Goal: Task Accomplishment & Management: Manage account settings

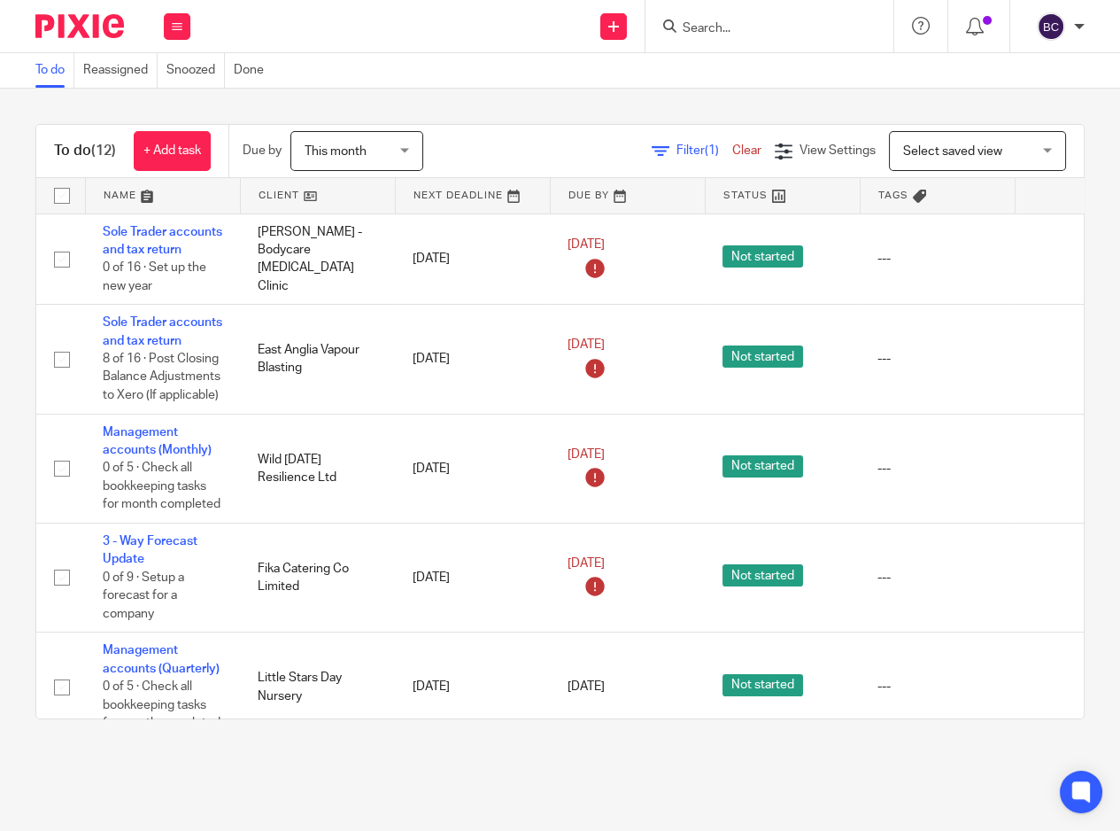
click at [737, 36] on div at bounding box center [770, 26] width 248 height 52
click at [742, 15] on form at bounding box center [775, 26] width 189 height 22
click at [734, 23] on input "Search" at bounding box center [760, 29] width 159 height 16
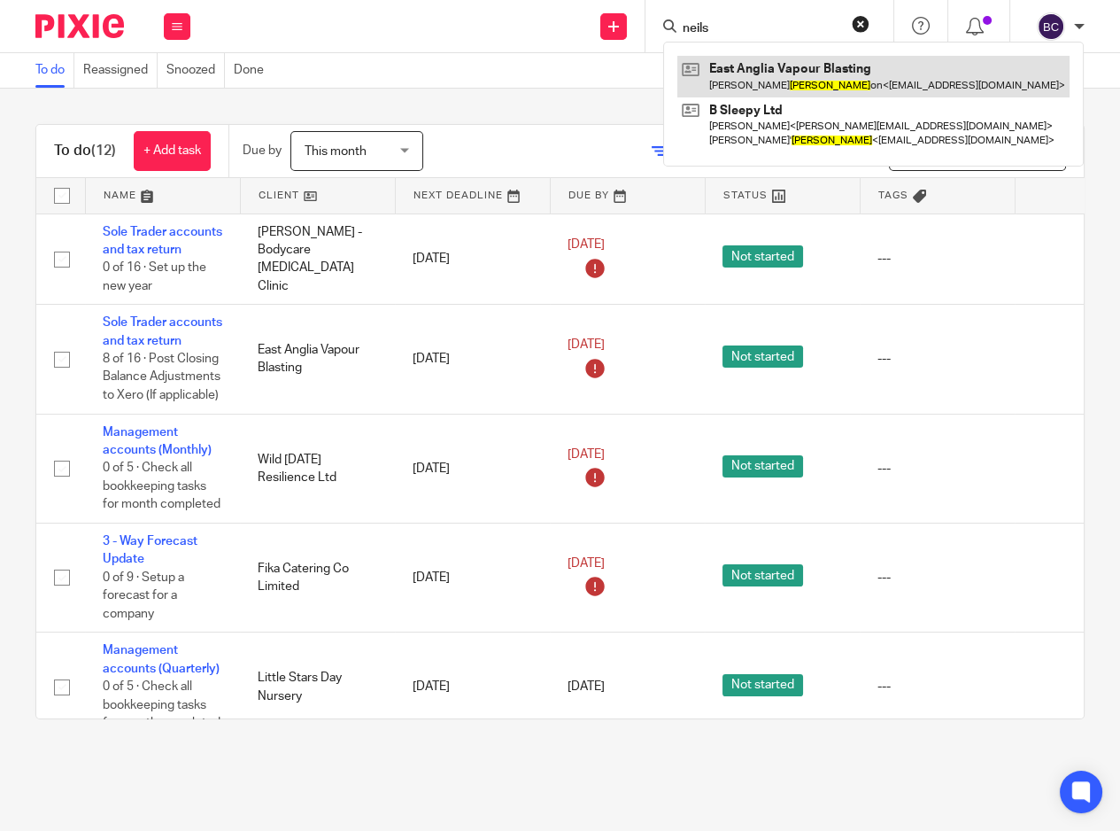
type input "neils"
click at [735, 69] on link at bounding box center [874, 76] width 392 height 41
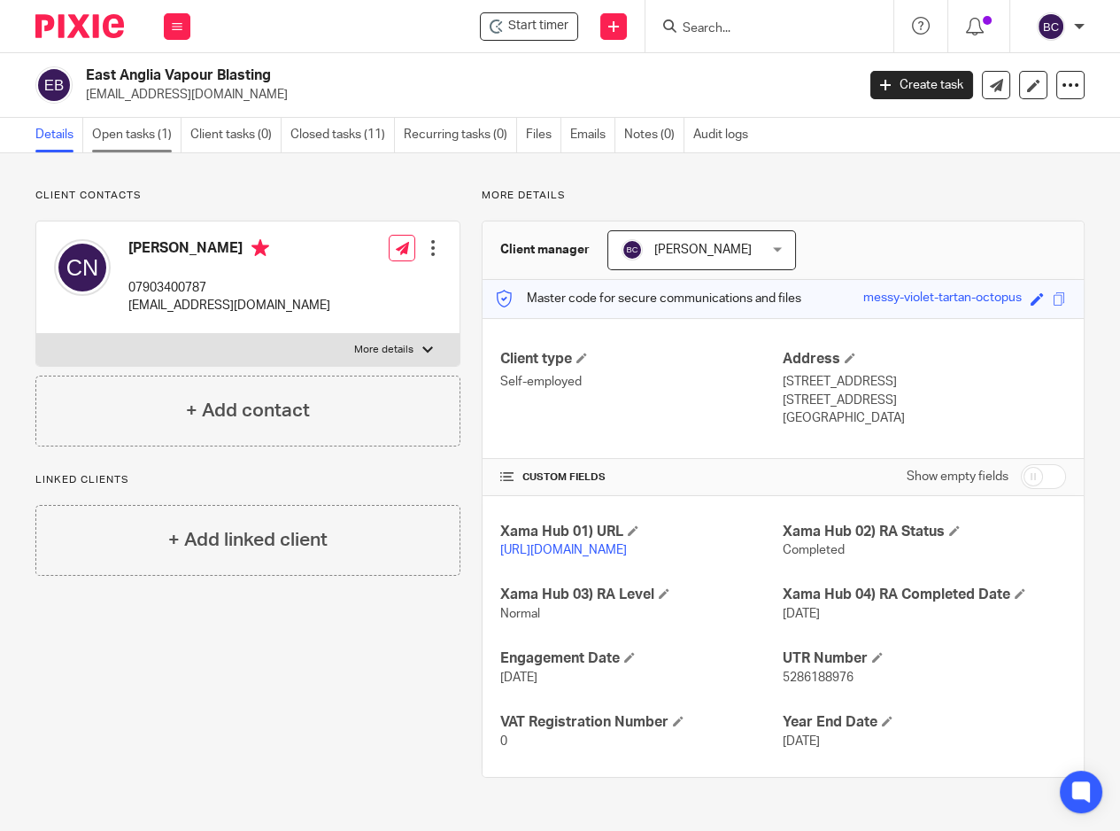
click at [131, 145] on link "Open tasks (1)" at bounding box center [136, 135] width 89 height 35
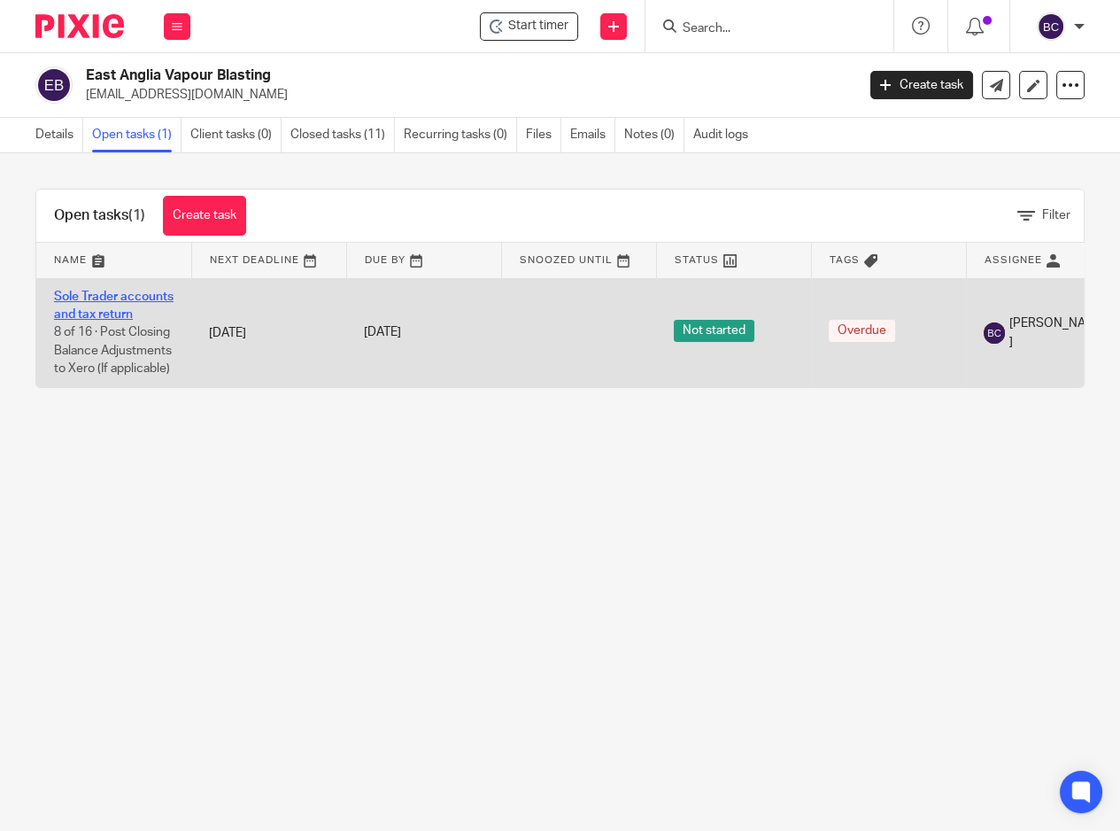
click at [114, 299] on link "Sole Trader accounts and tax return" at bounding box center [114, 306] width 120 height 30
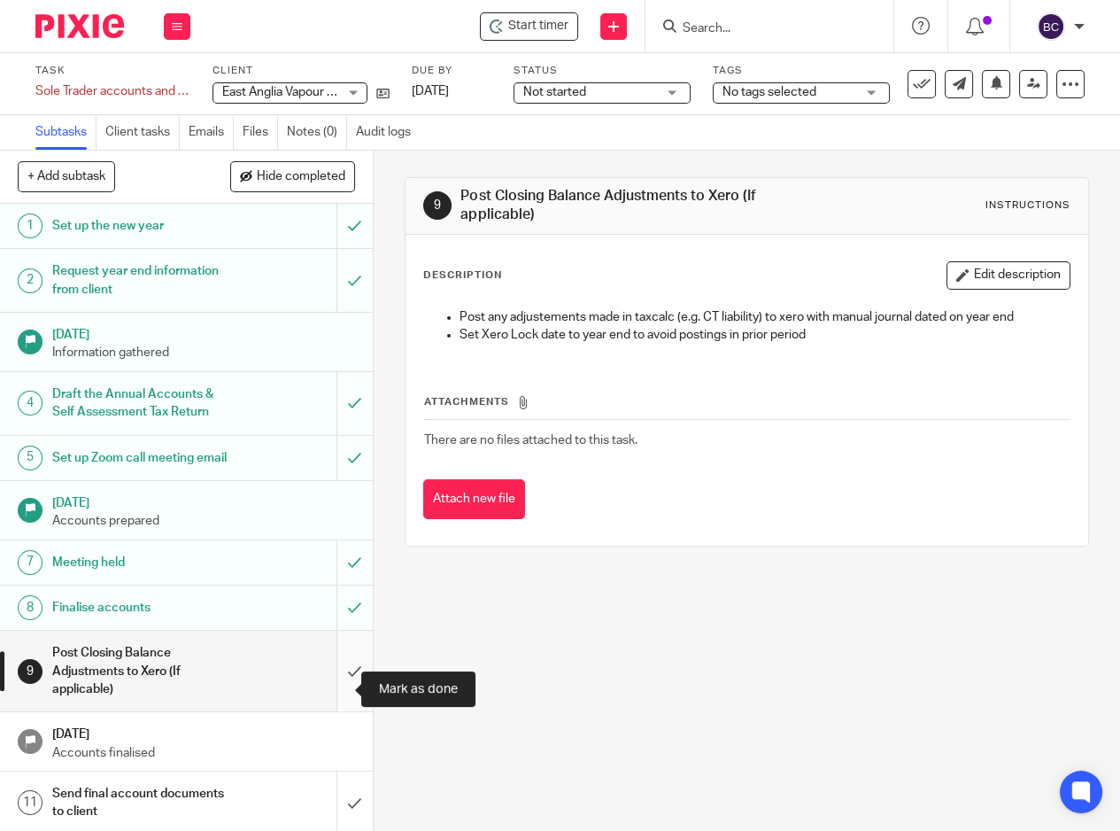
click at [333, 693] on input "submit" at bounding box center [186, 671] width 373 height 81
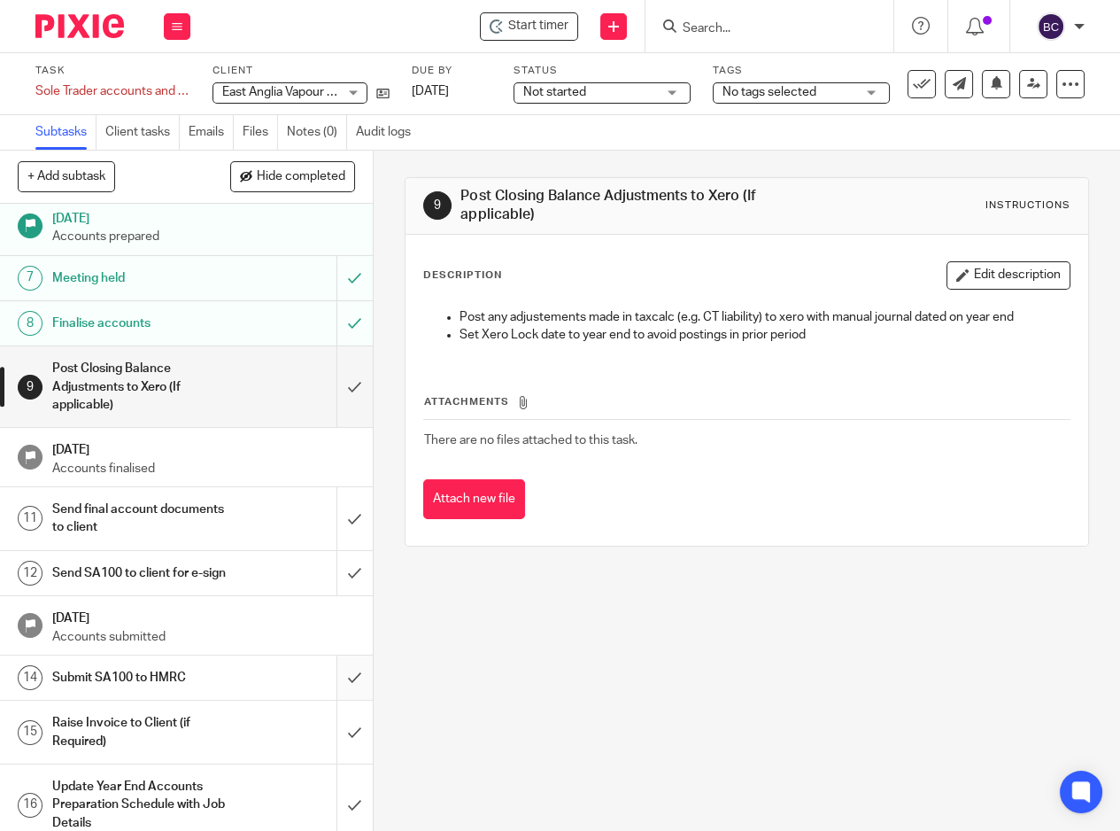
scroll to position [328, 0]
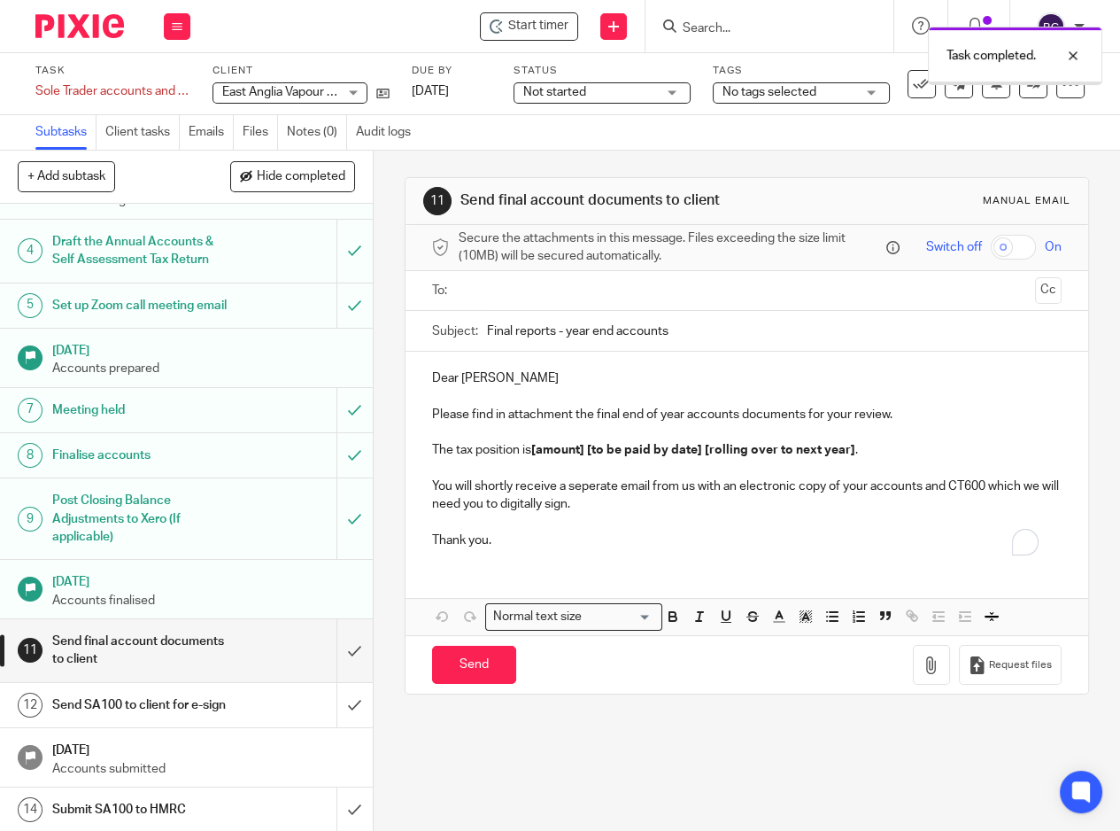
scroll to position [328, 0]
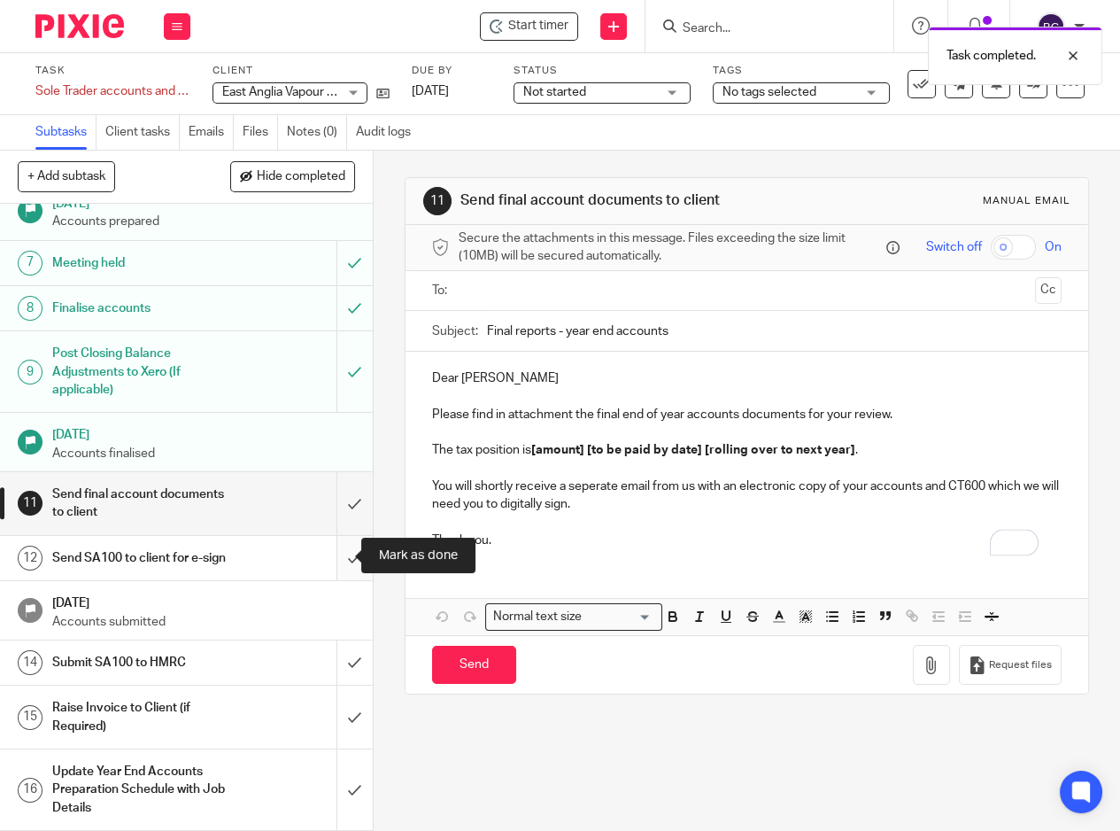
click at [337, 565] on input "submit" at bounding box center [186, 558] width 373 height 44
click at [340, 650] on input "submit" at bounding box center [186, 662] width 373 height 44
click at [334, 703] on input "submit" at bounding box center [186, 717] width 373 height 63
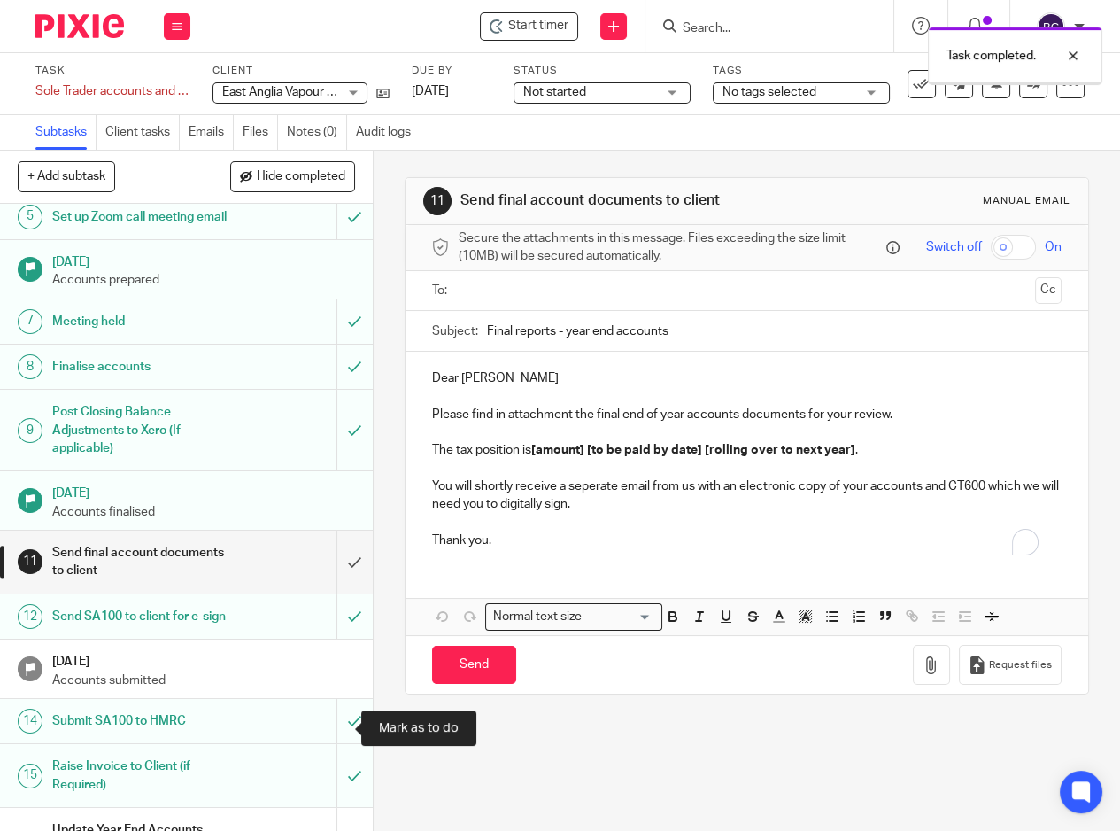
scroll to position [334, 0]
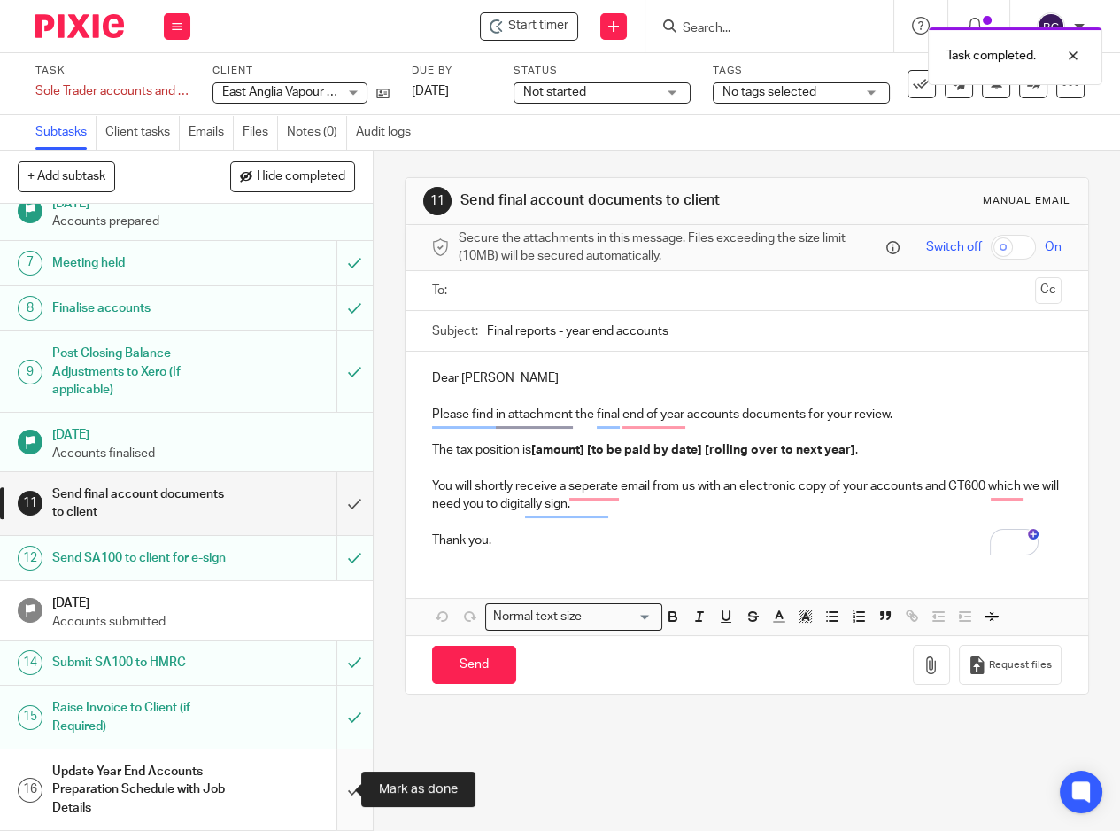
click at [327, 788] on input "submit" at bounding box center [186, 789] width 373 height 81
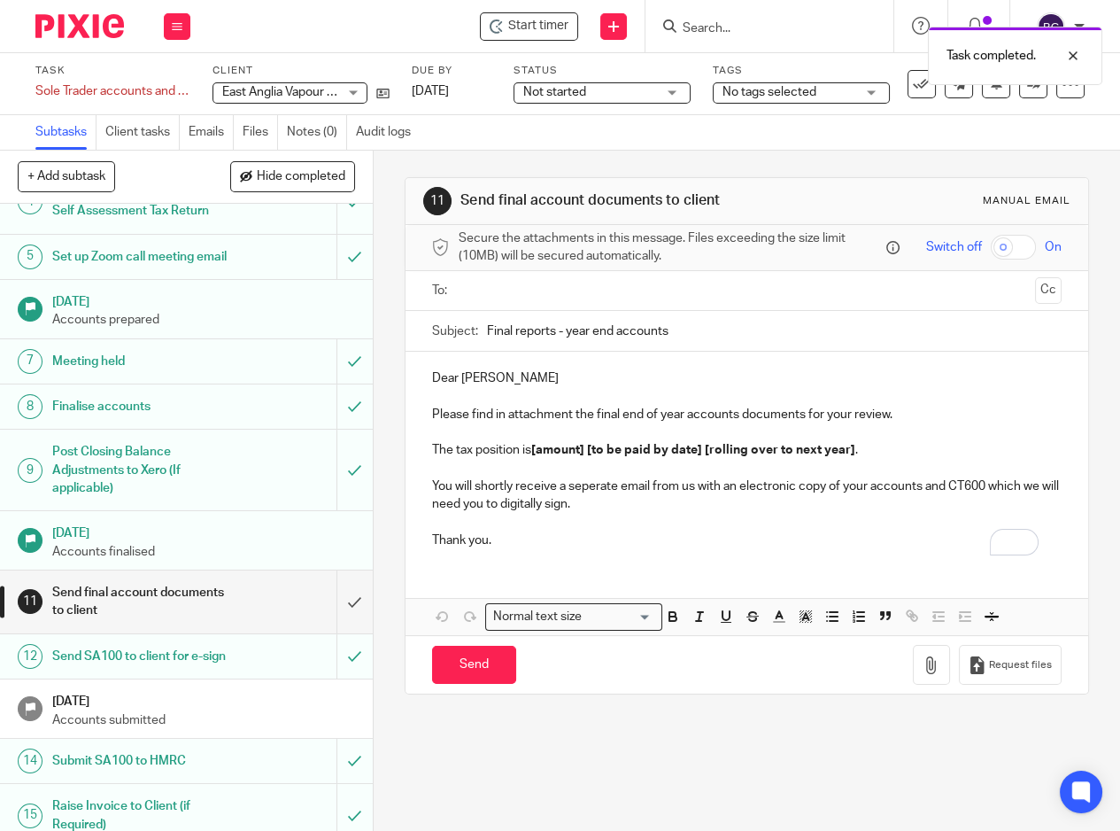
scroll to position [334, 0]
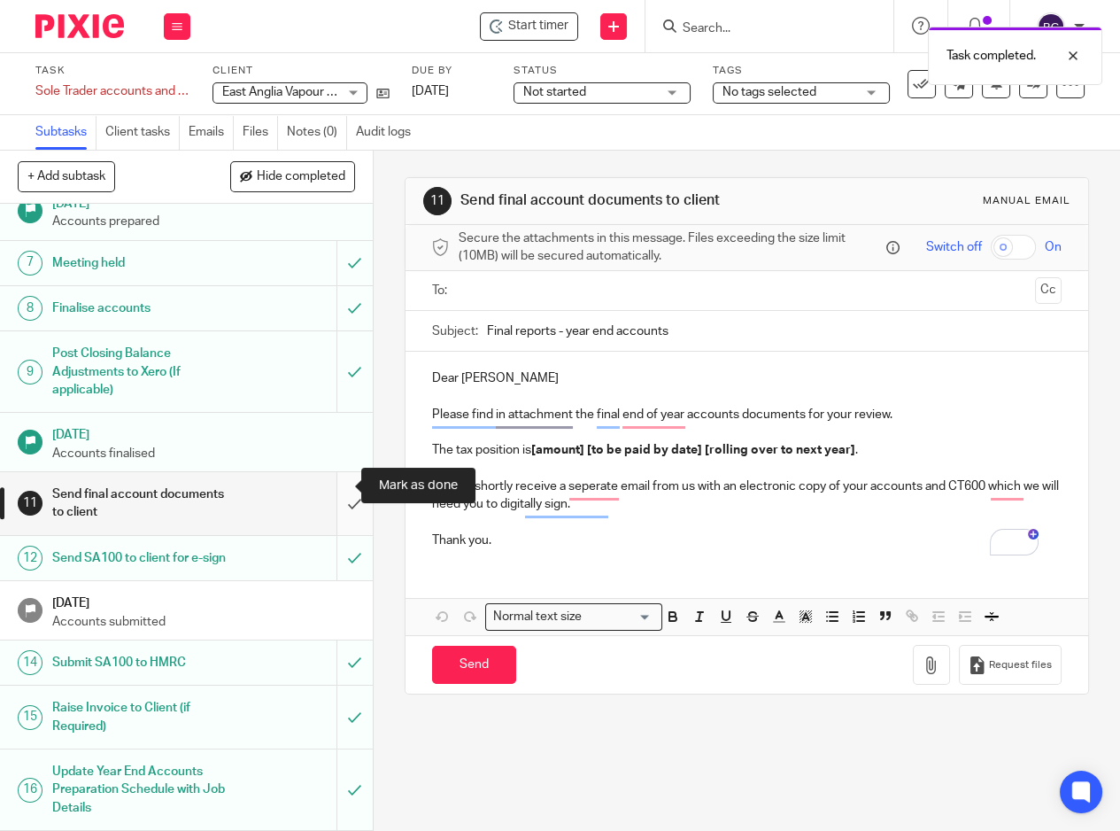
click at [329, 499] on input "submit" at bounding box center [186, 503] width 373 height 63
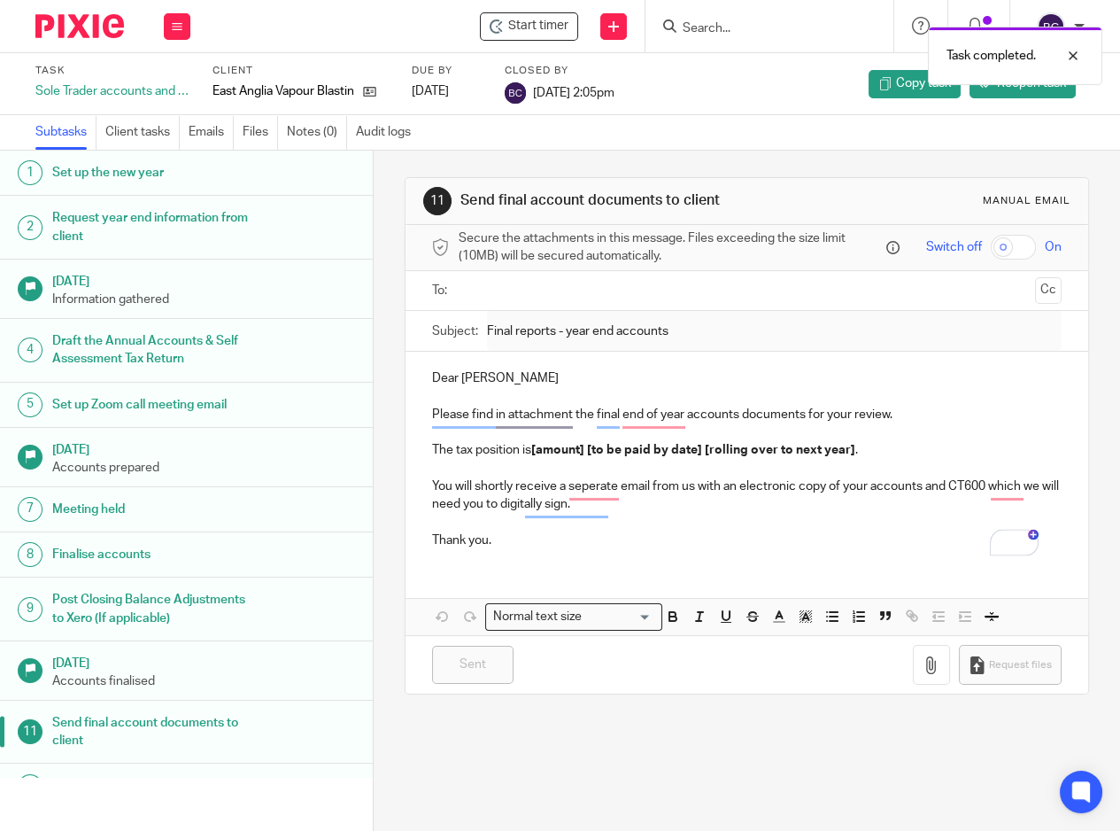
click at [84, 12] on div at bounding box center [73, 26] width 146 height 52
click at [84, 18] on img at bounding box center [79, 26] width 89 height 24
